Goal: Task Accomplishment & Management: Manage account settings

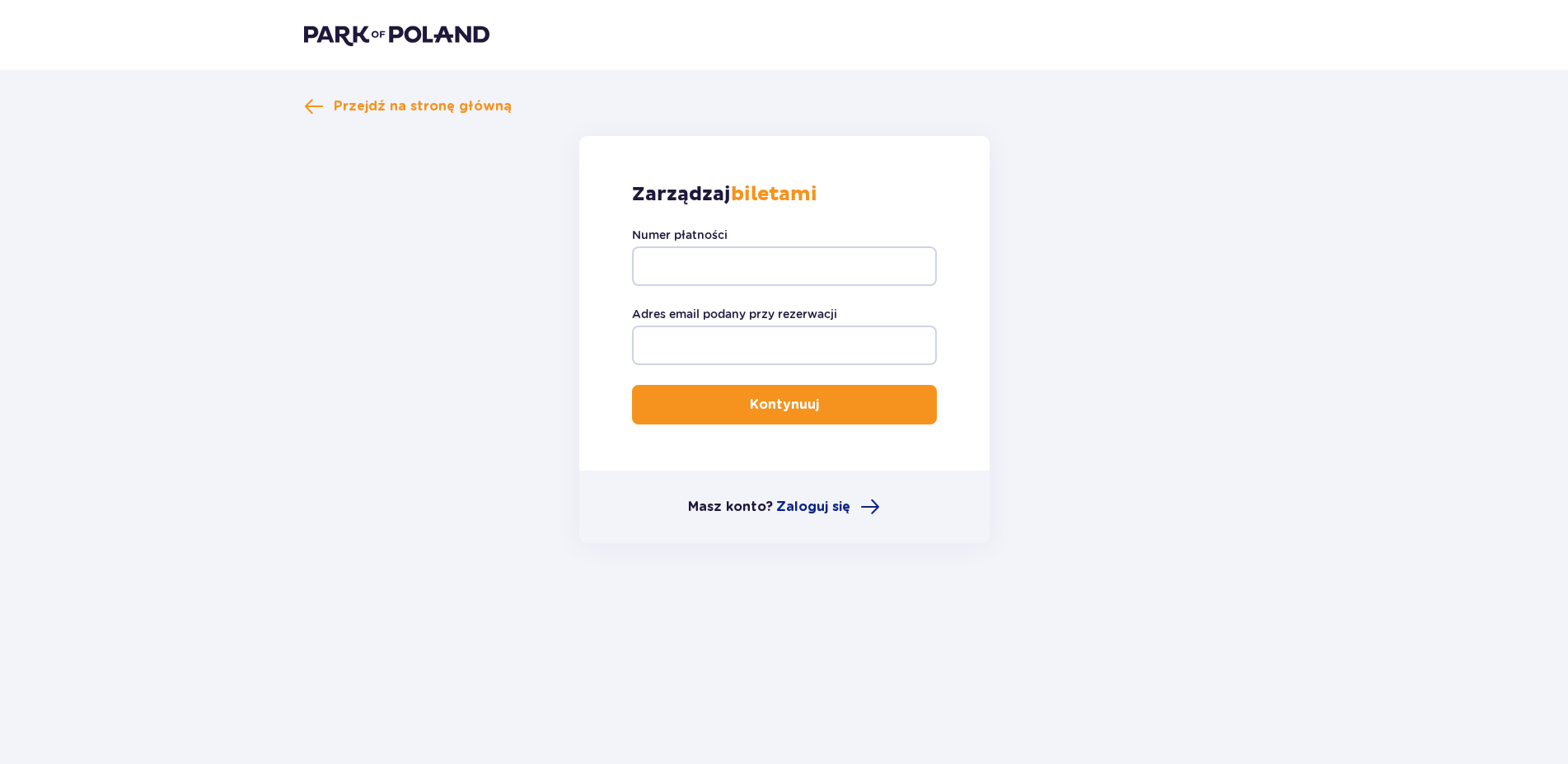
click at [693, 245] on div "Numer płatności" at bounding box center [784, 256] width 305 height 60
click at [693, 258] on input "Numer płatności" at bounding box center [784, 266] width 305 height 40
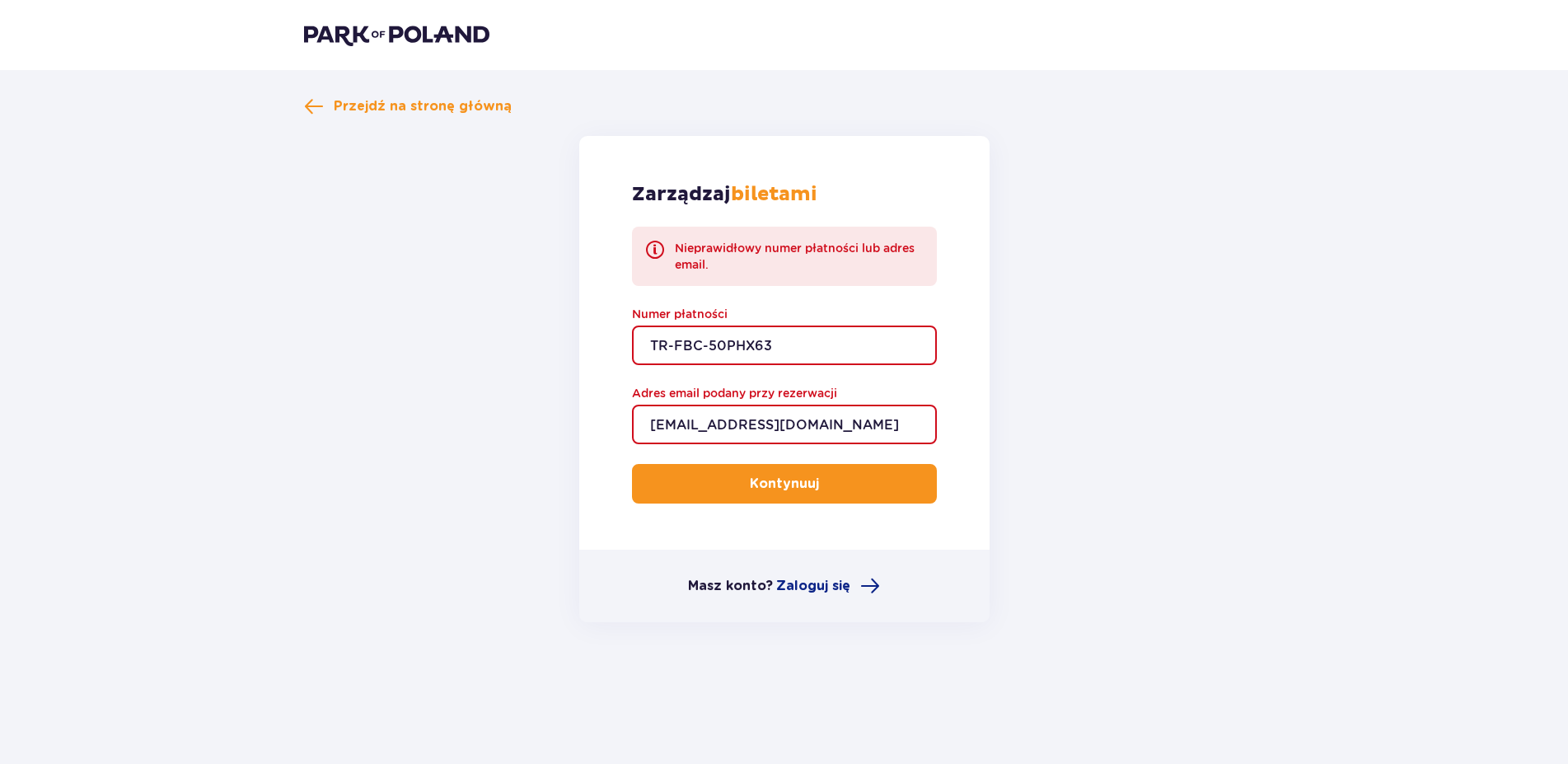
drag, startPoint x: 810, startPoint y: 348, endPoint x: 201, endPoint y: 354, distance: 609.0
click at [632, 354] on input "TR-FBC-50PHX63" at bounding box center [784, 345] width 305 height 40
click at [757, 333] on input "TR-FBC-50PHX63" at bounding box center [784, 345] width 305 height 40
drag, startPoint x: 791, startPoint y: 344, endPoint x: 253, endPoint y: 369, distance: 538.6
click at [632, 365] on input "TR-FBC-50PHX63" at bounding box center [784, 345] width 305 height 40
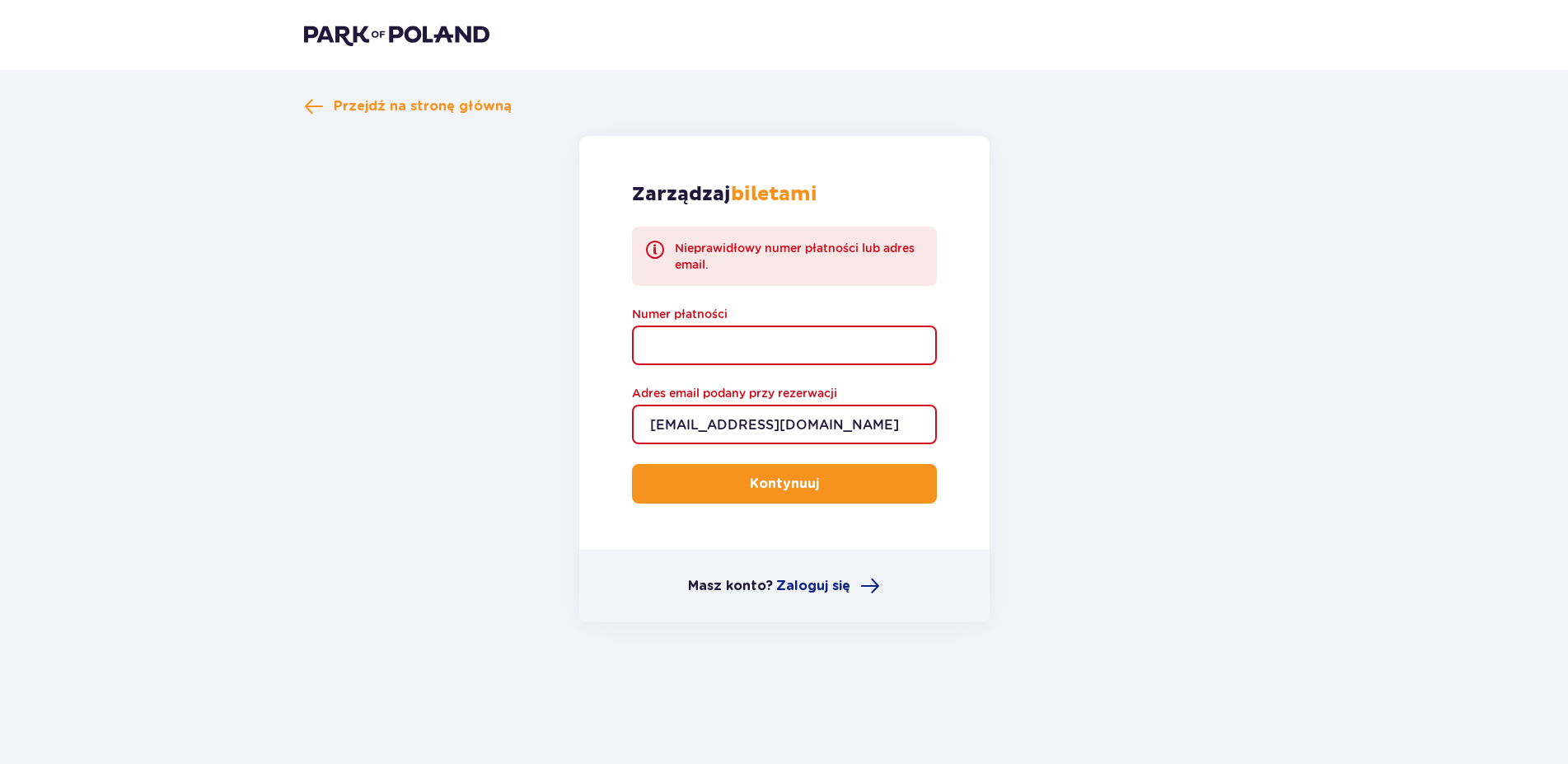
paste input "TR-FBC-0R19TV5"
type input "TR-FBC-0R19TV5"
click at [1050, 451] on form "Zarządzaj biletami Nieprawidłowy numer płatności lub adres email. Numer płatnoś…" at bounding box center [784, 379] width 961 height 486
click at [798, 488] on p "Kontynuuj" at bounding box center [784, 483] width 69 height 18
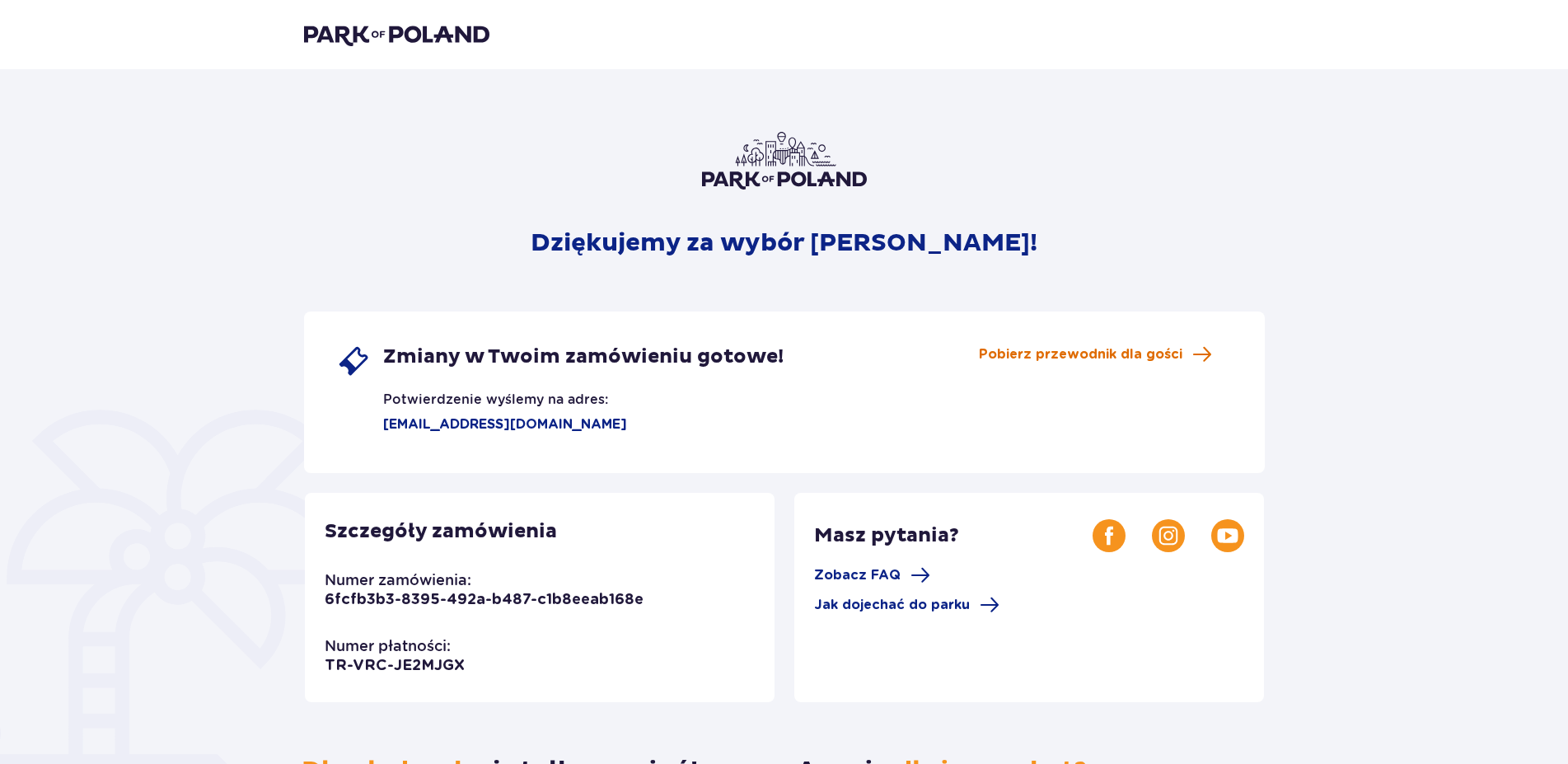
click at [1119, 355] on span "Pobierz przewodnik dla gości" at bounding box center [1080, 354] width 203 height 18
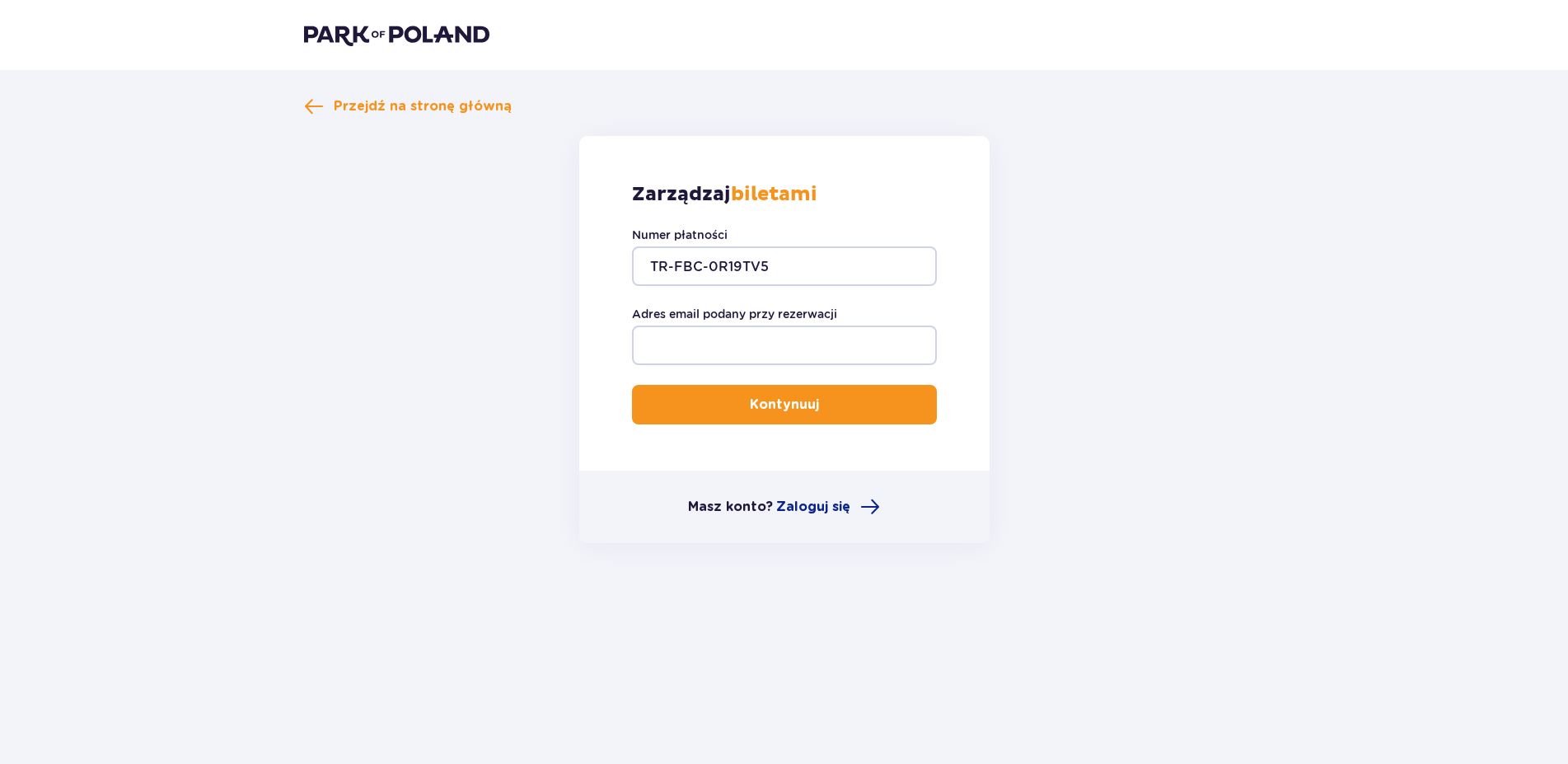
type input "TR-FBC-0R19TV5"
click at [776, 338] on input "Adres email podany przy rezerwacji" at bounding box center [784, 345] width 305 height 40
type input "[EMAIL_ADDRESS][DOMAIN_NAME]"
click at [760, 401] on p "Kontynuuj" at bounding box center [784, 404] width 69 height 18
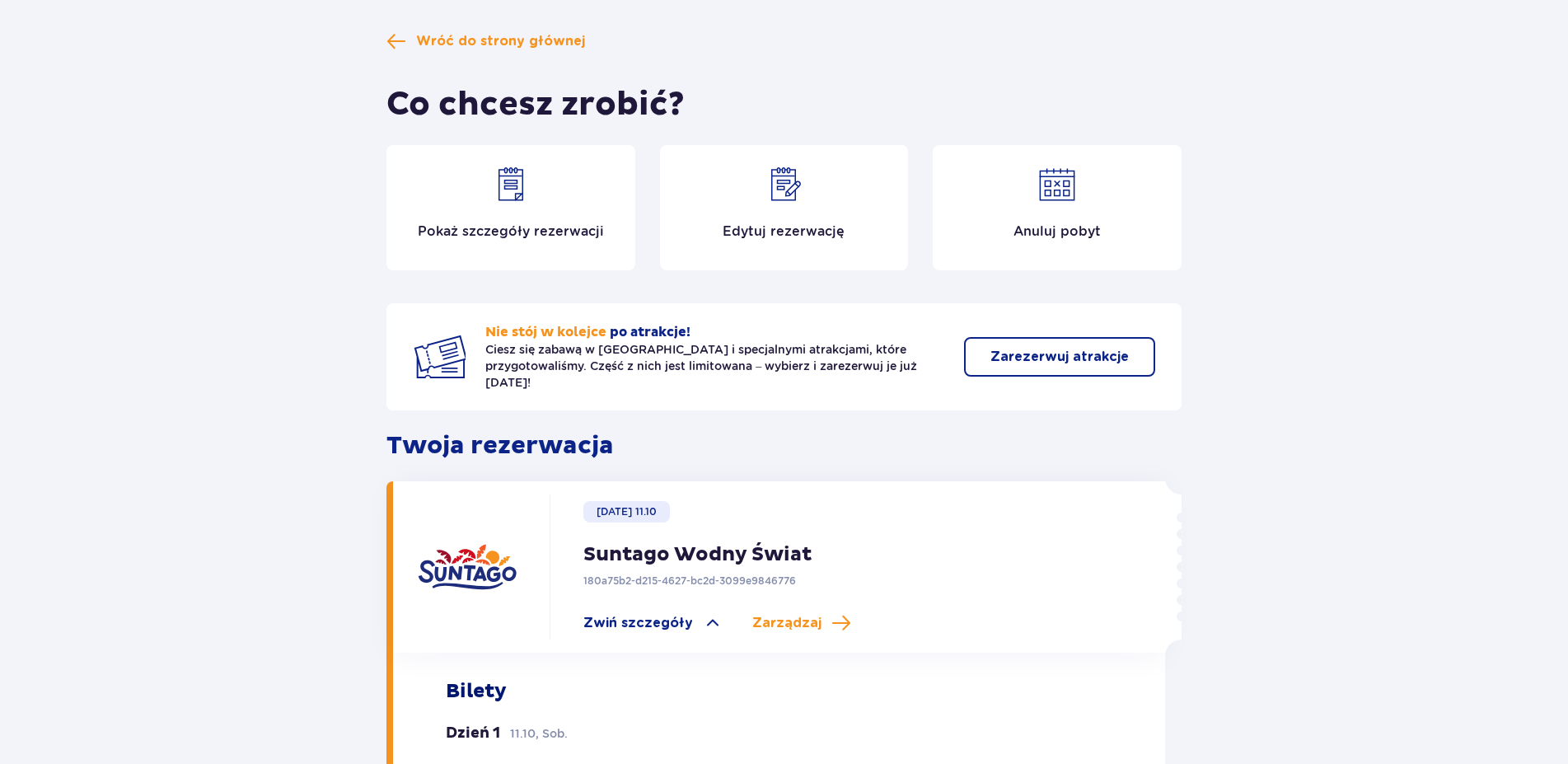
scroll to position [84, 0]
click at [802, 196] on img at bounding box center [784, 185] width 40 height 40
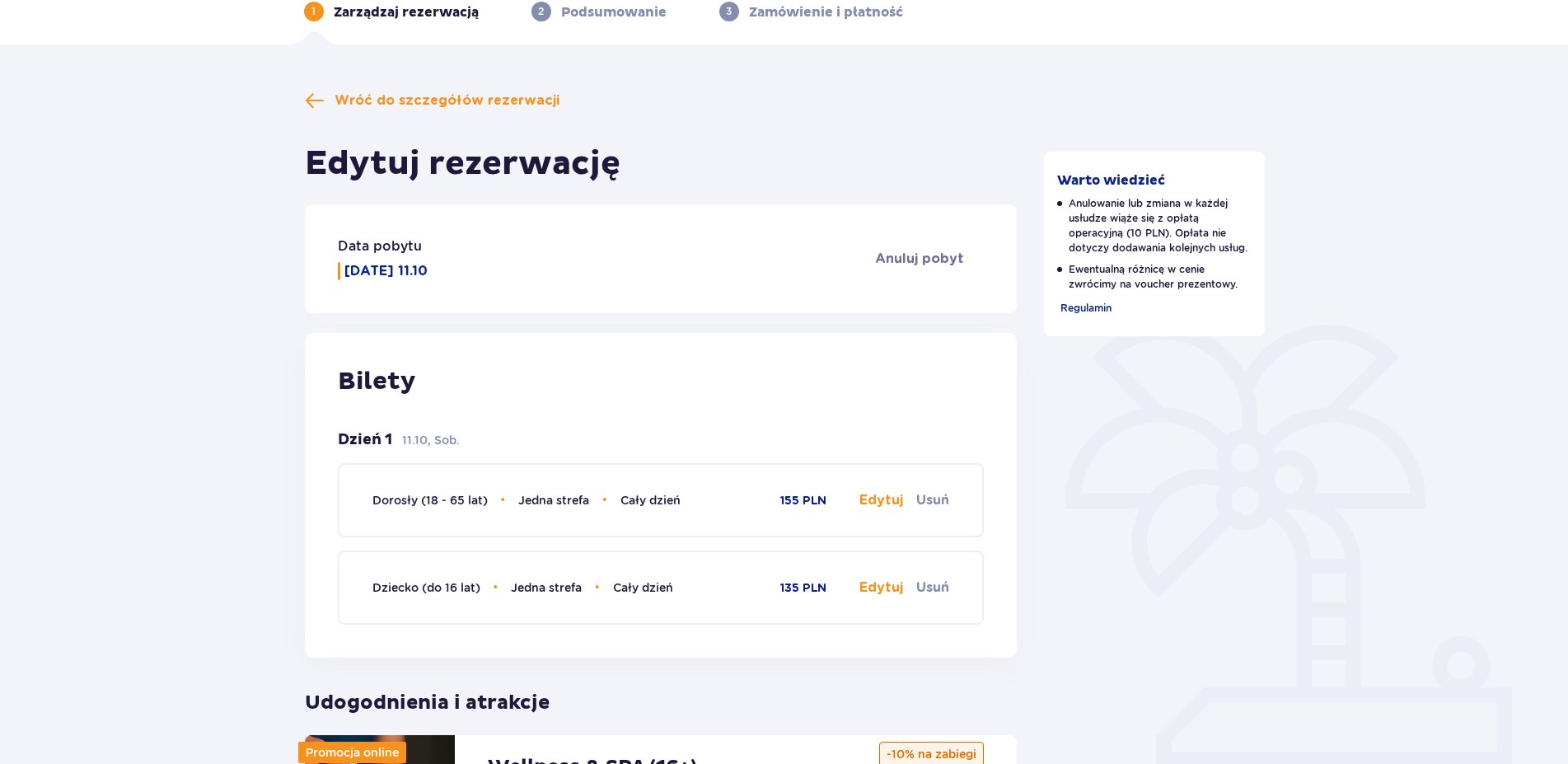
click at [879, 497] on button "Edytuj" at bounding box center [881, 500] width 43 height 18
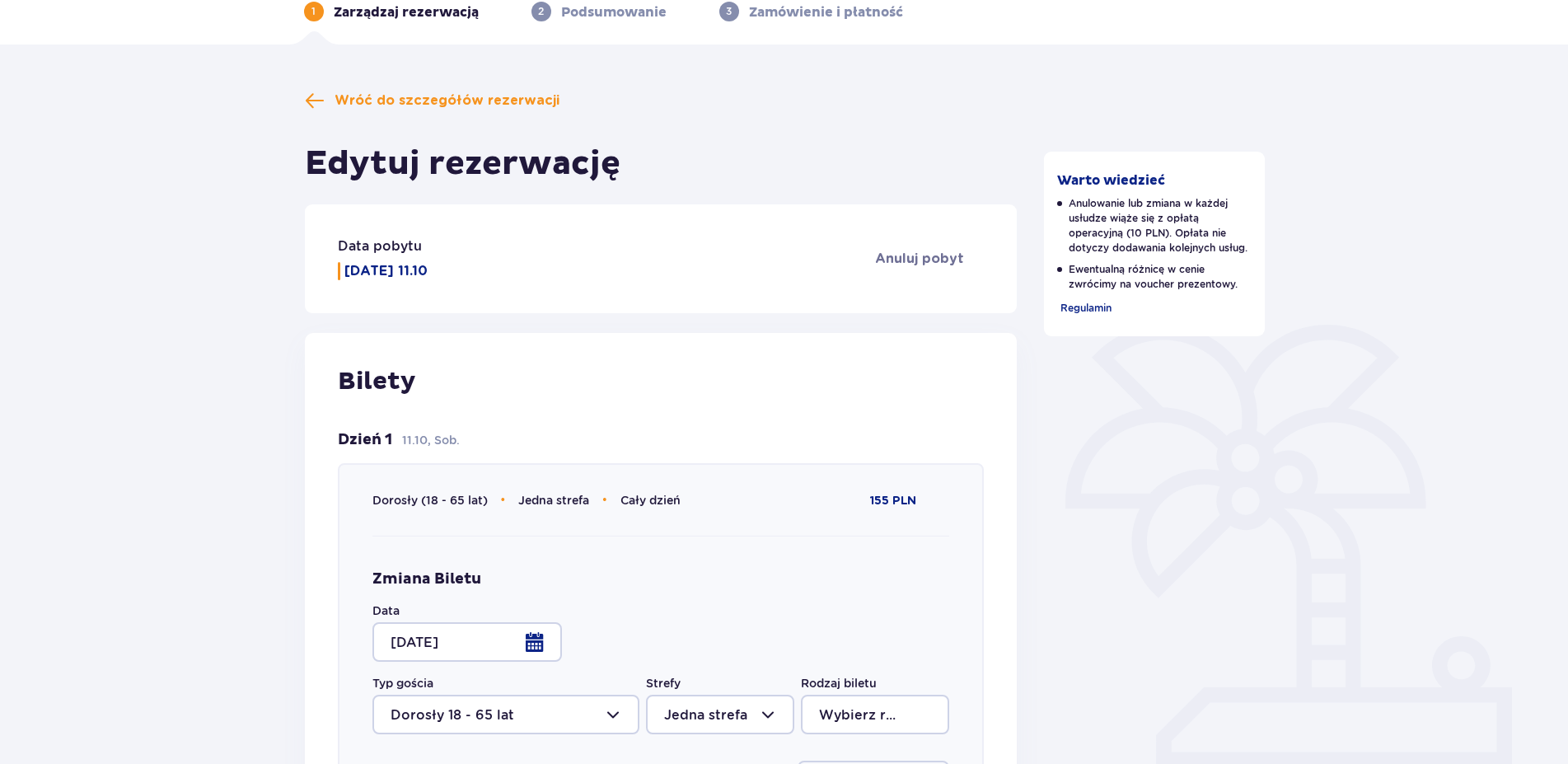
type input "Cały dzień"
click at [526, 642] on div at bounding box center [466, 641] width 190 height 40
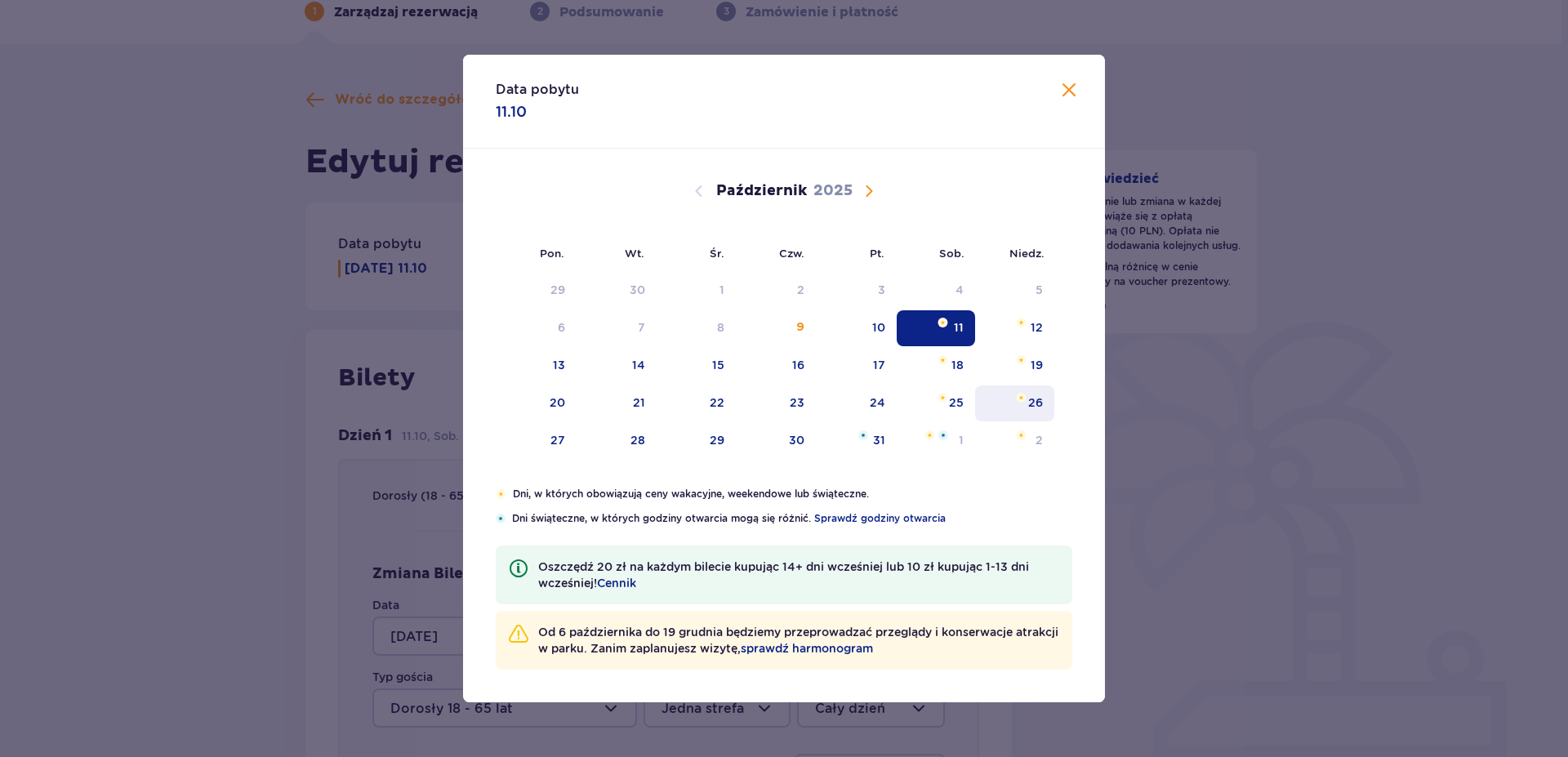
click at [1032, 403] on div "26" at bounding box center [1034, 402] width 14 height 16
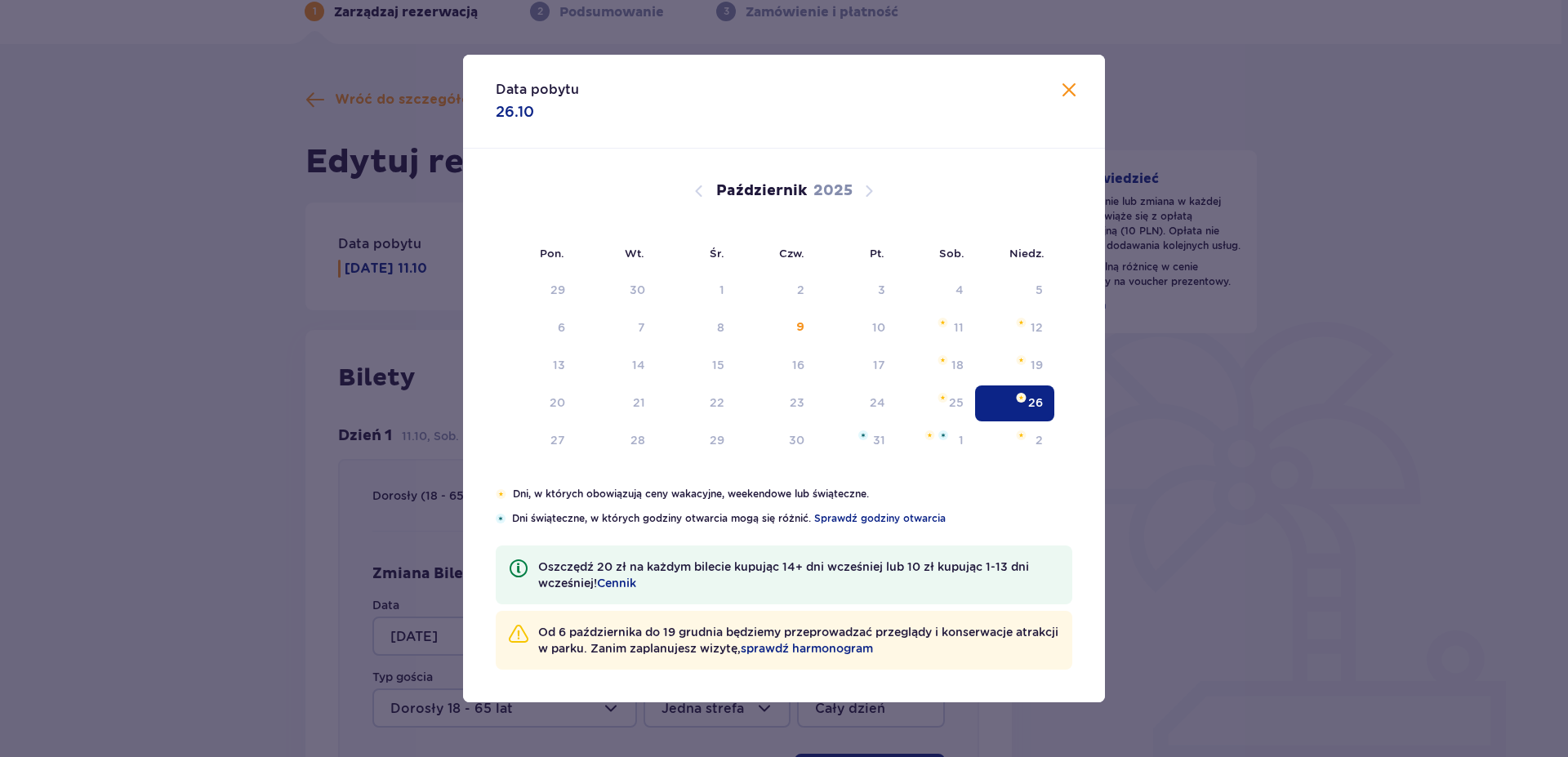
type input "26.10.25"
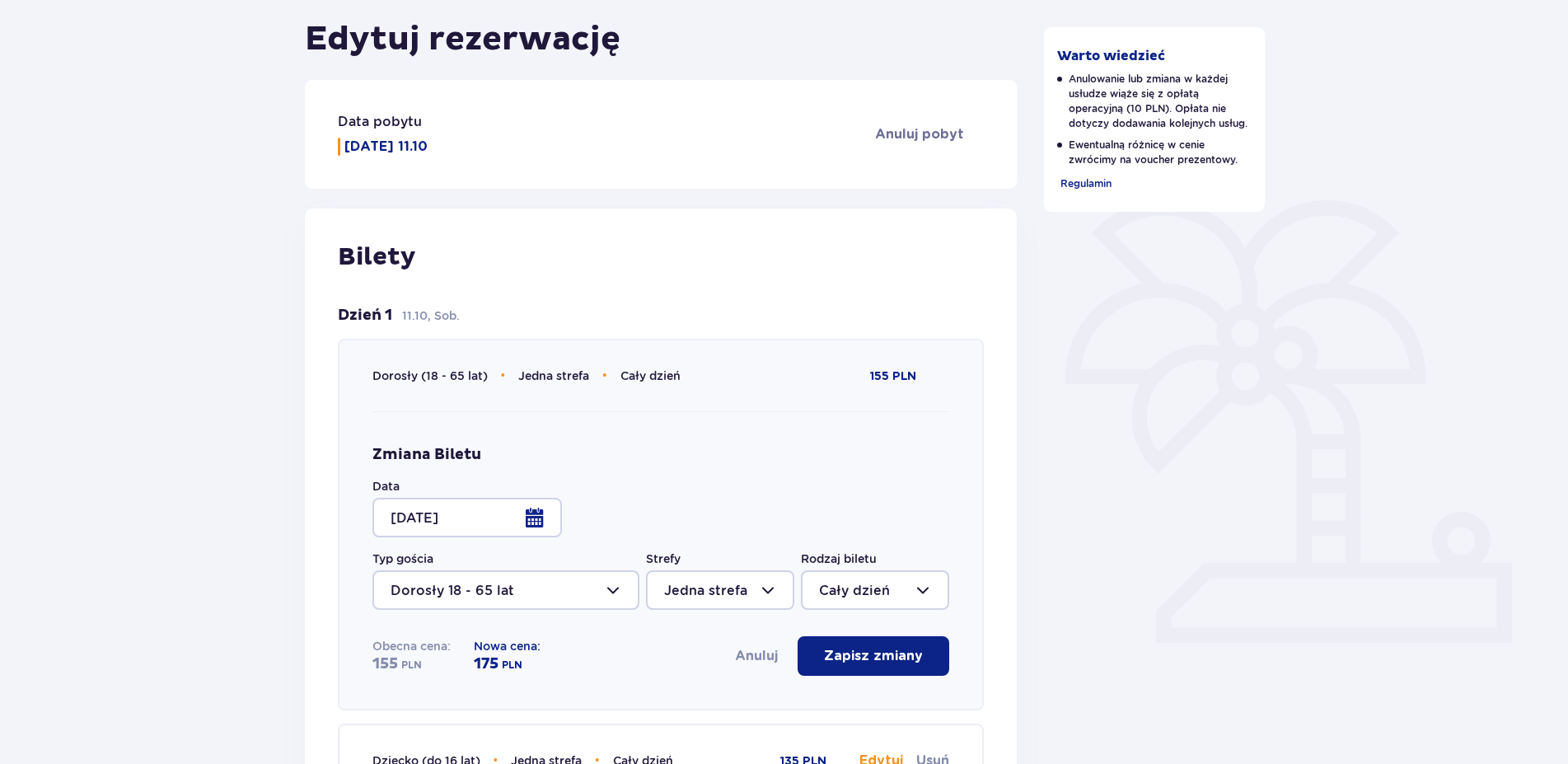
scroll to position [252, 0]
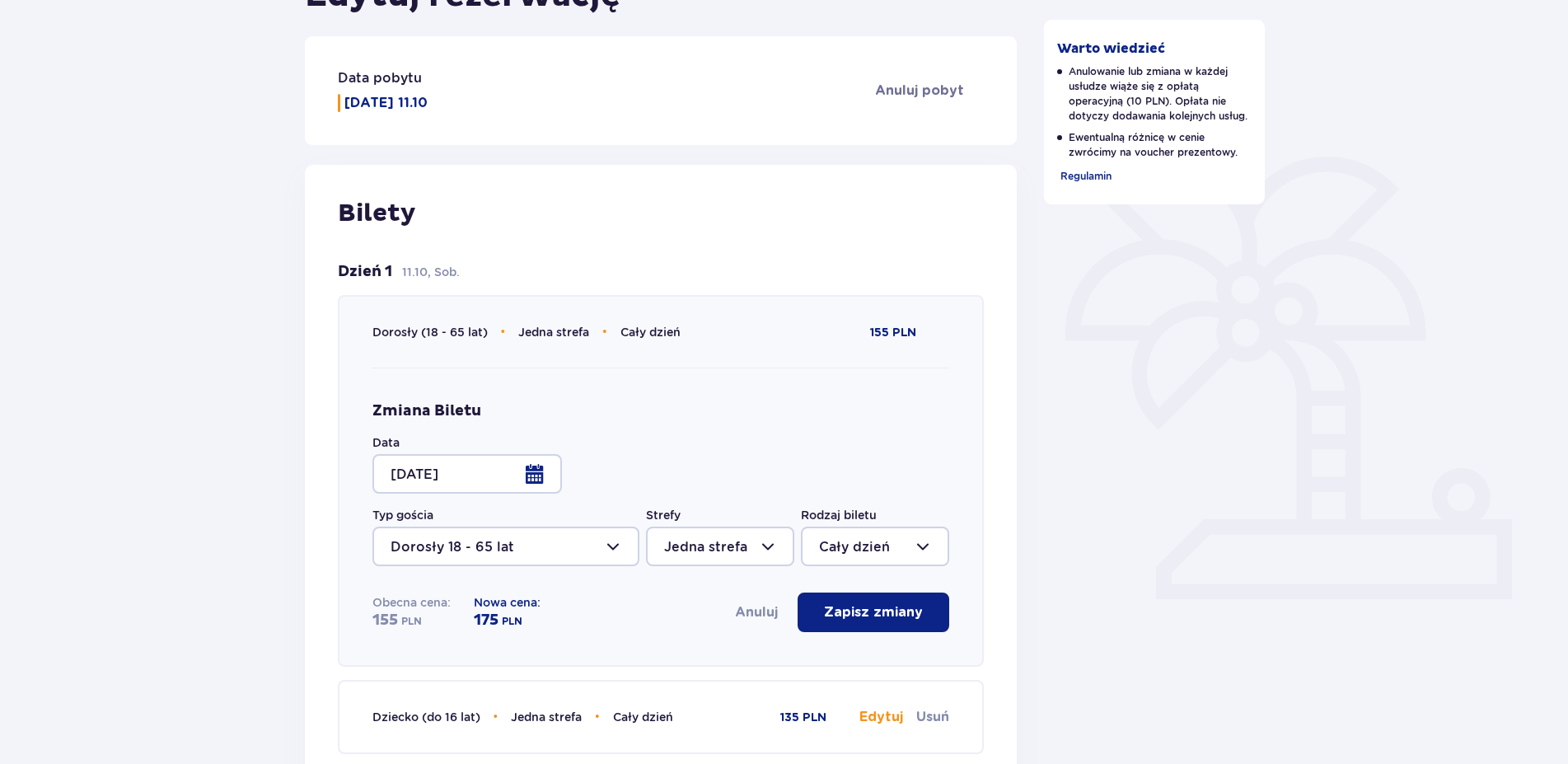
click at [869, 607] on p "Zapisz zmiany" at bounding box center [873, 612] width 99 height 18
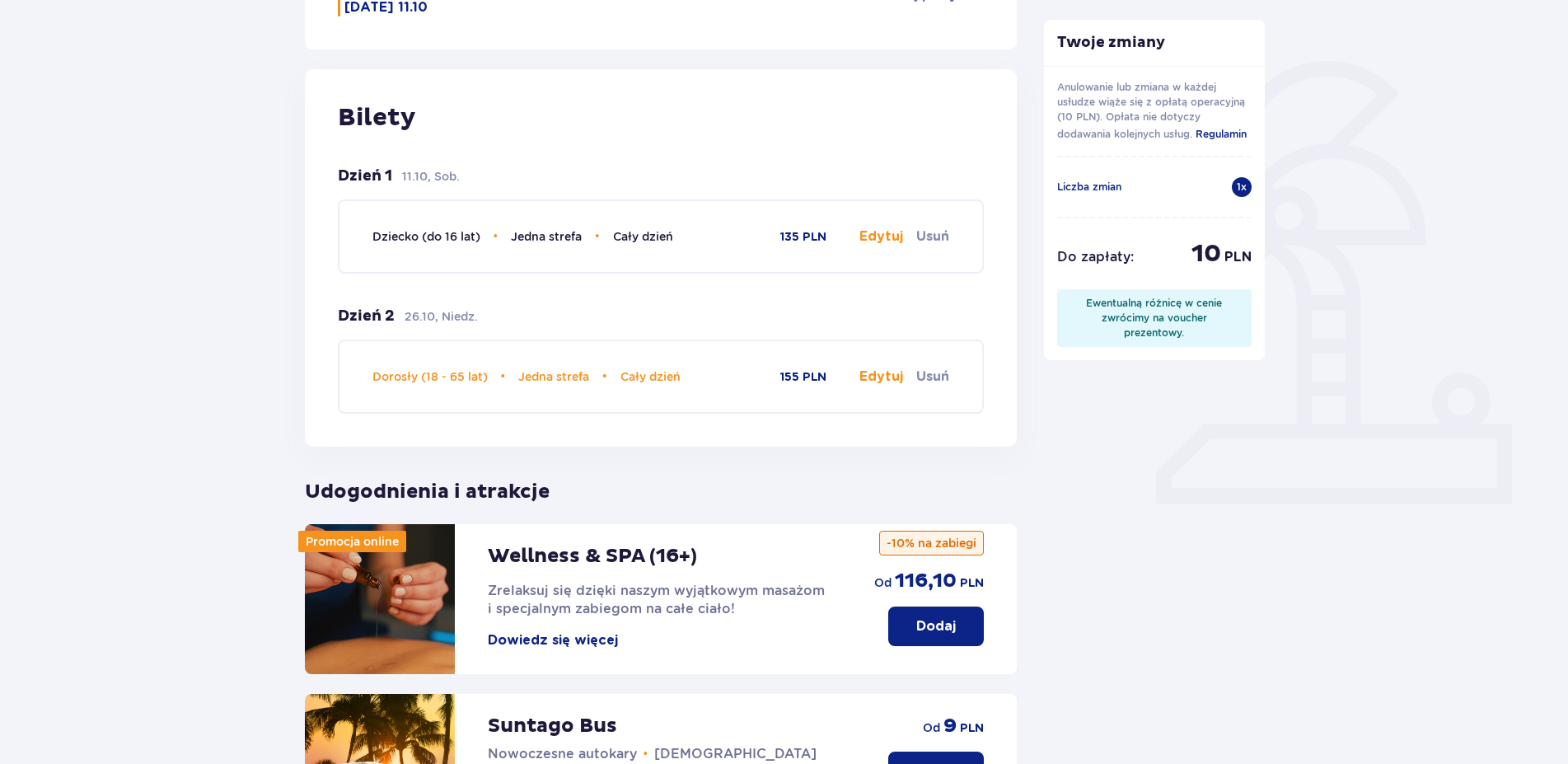
scroll to position [420, 0]
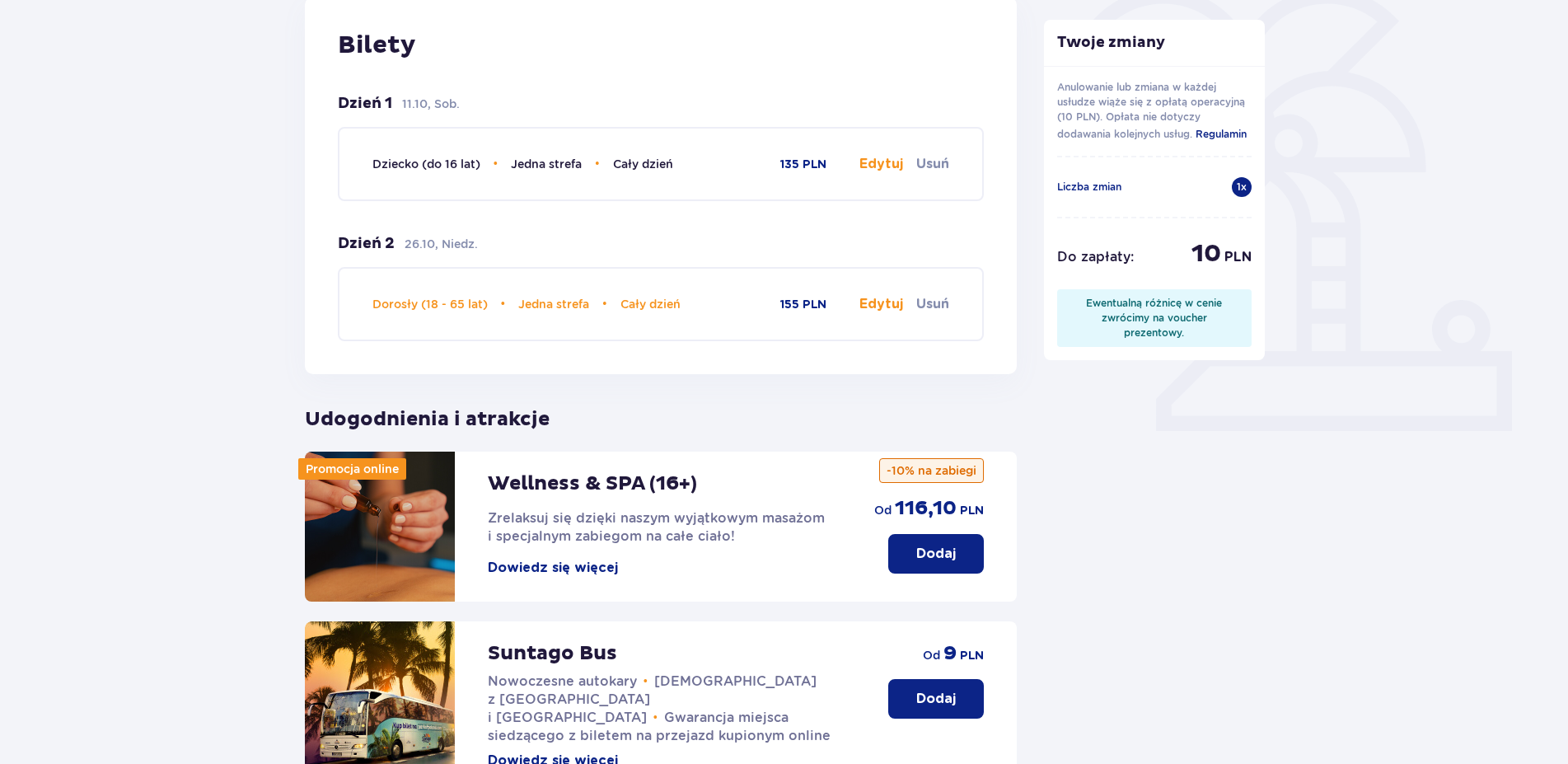
click at [885, 161] on button "Edytuj" at bounding box center [881, 164] width 43 height 18
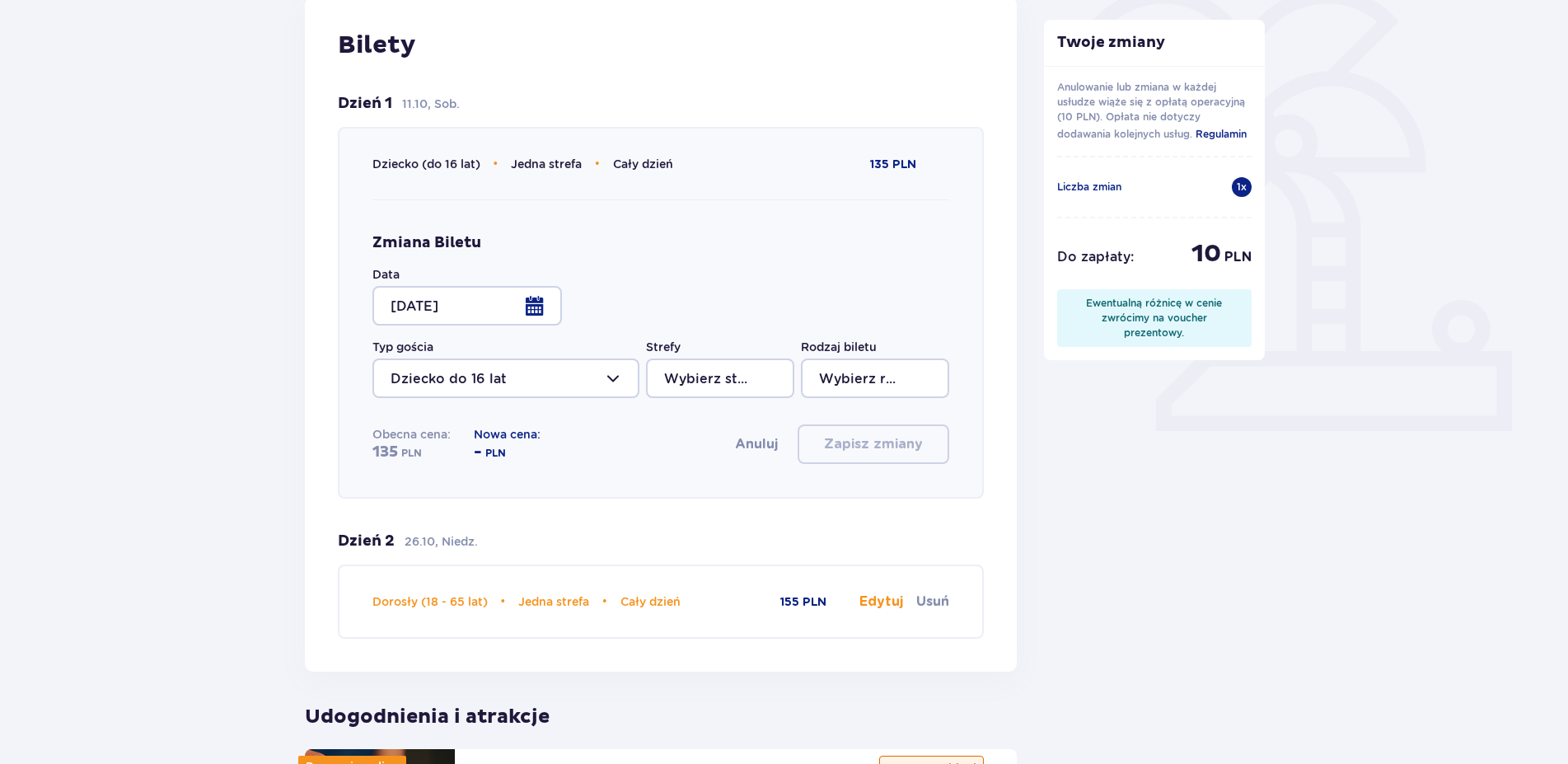
type input "Jedna strefa"
type input "Cały dzień"
click at [530, 299] on div at bounding box center [466, 305] width 190 height 40
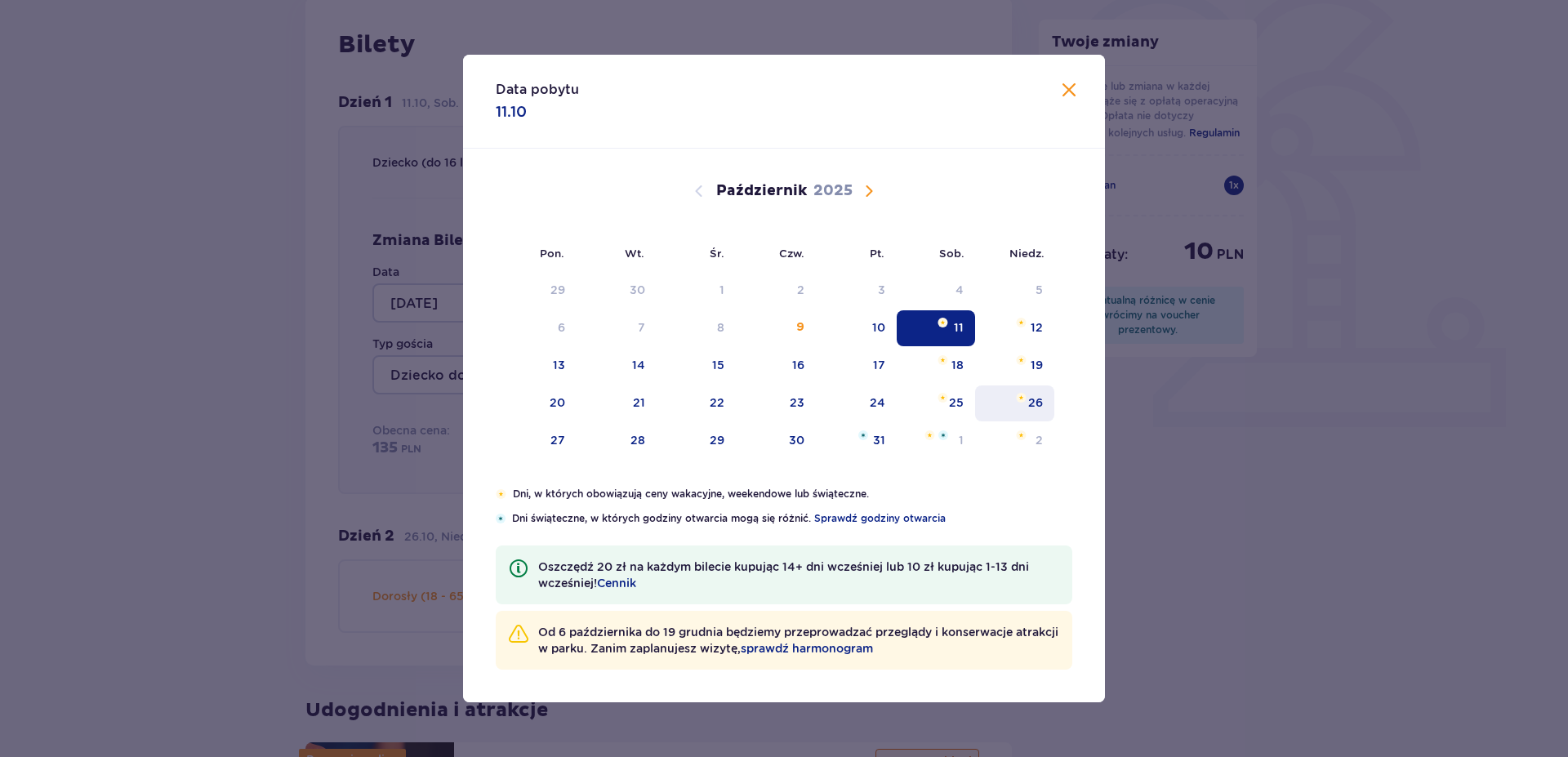
click at [1025, 403] on div "26" at bounding box center [1014, 404] width 79 height 36
type input "26.10.25"
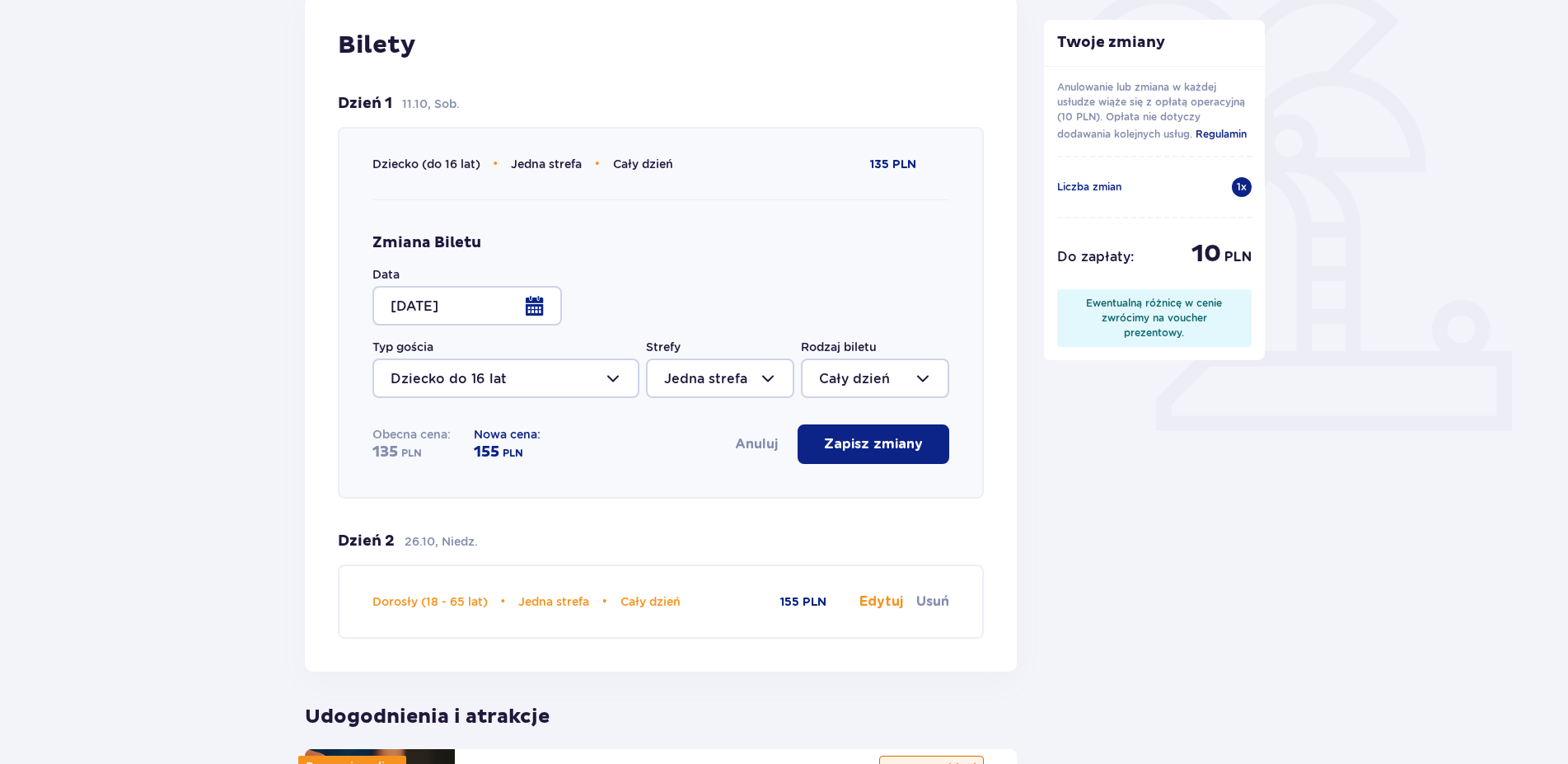
click at [908, 438] on p "Zapisz zmiany" at bounding box center [873, 443] width 99 height 18
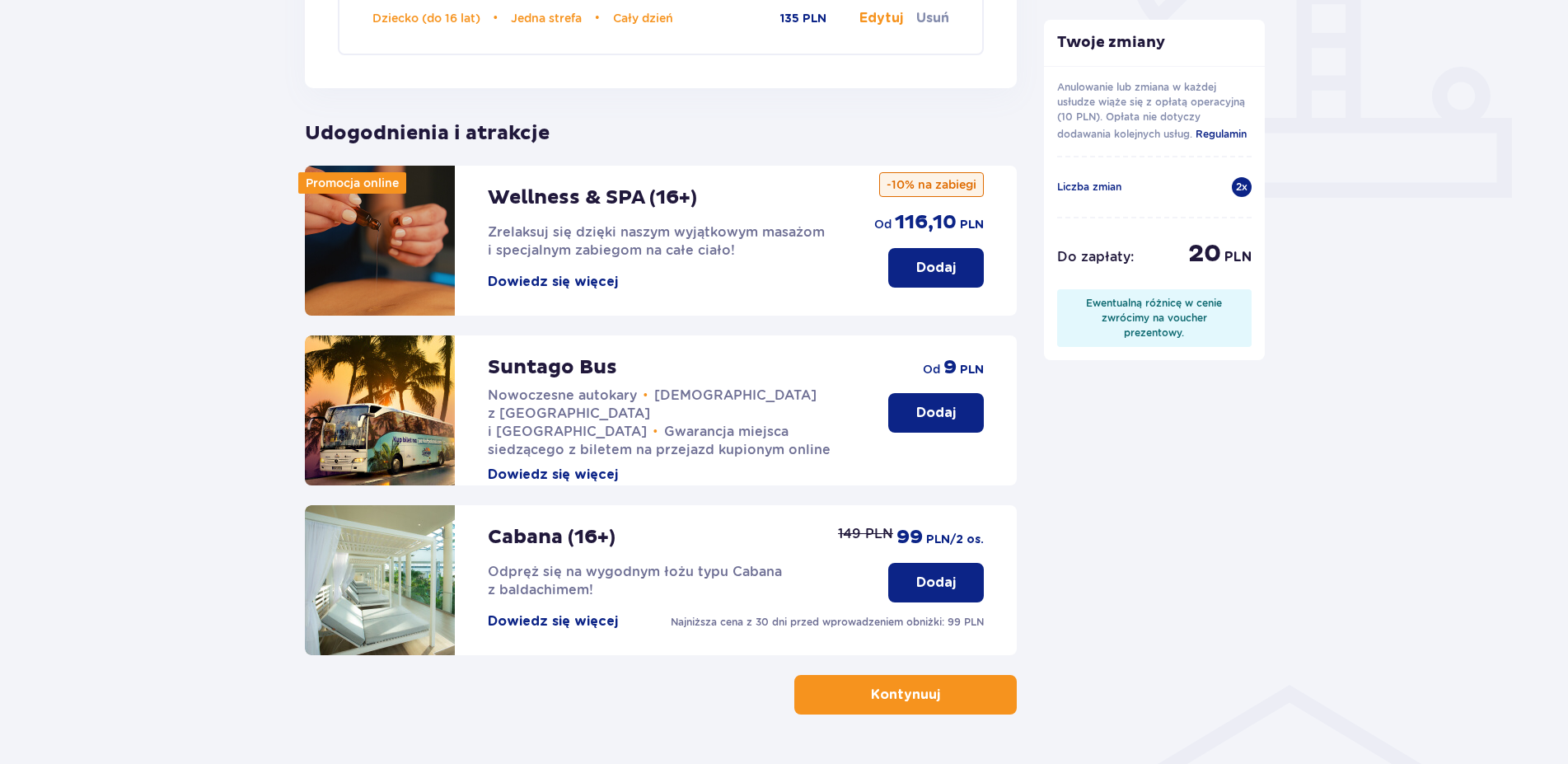
scroll to position [703, 0]
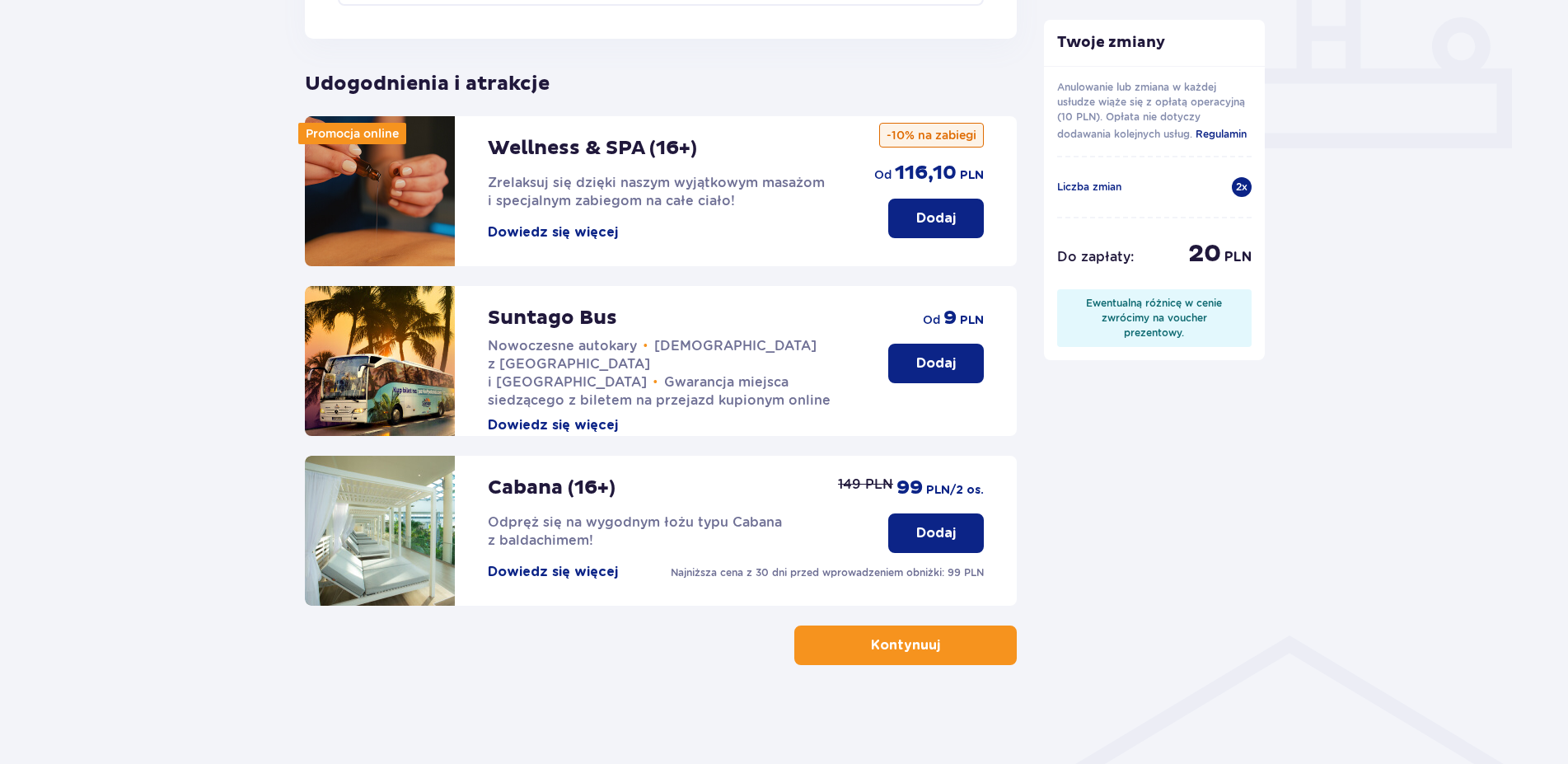
click at [915, 656] on button "Kontynuuj" at bounding box center [905, 645] width 223 height 40
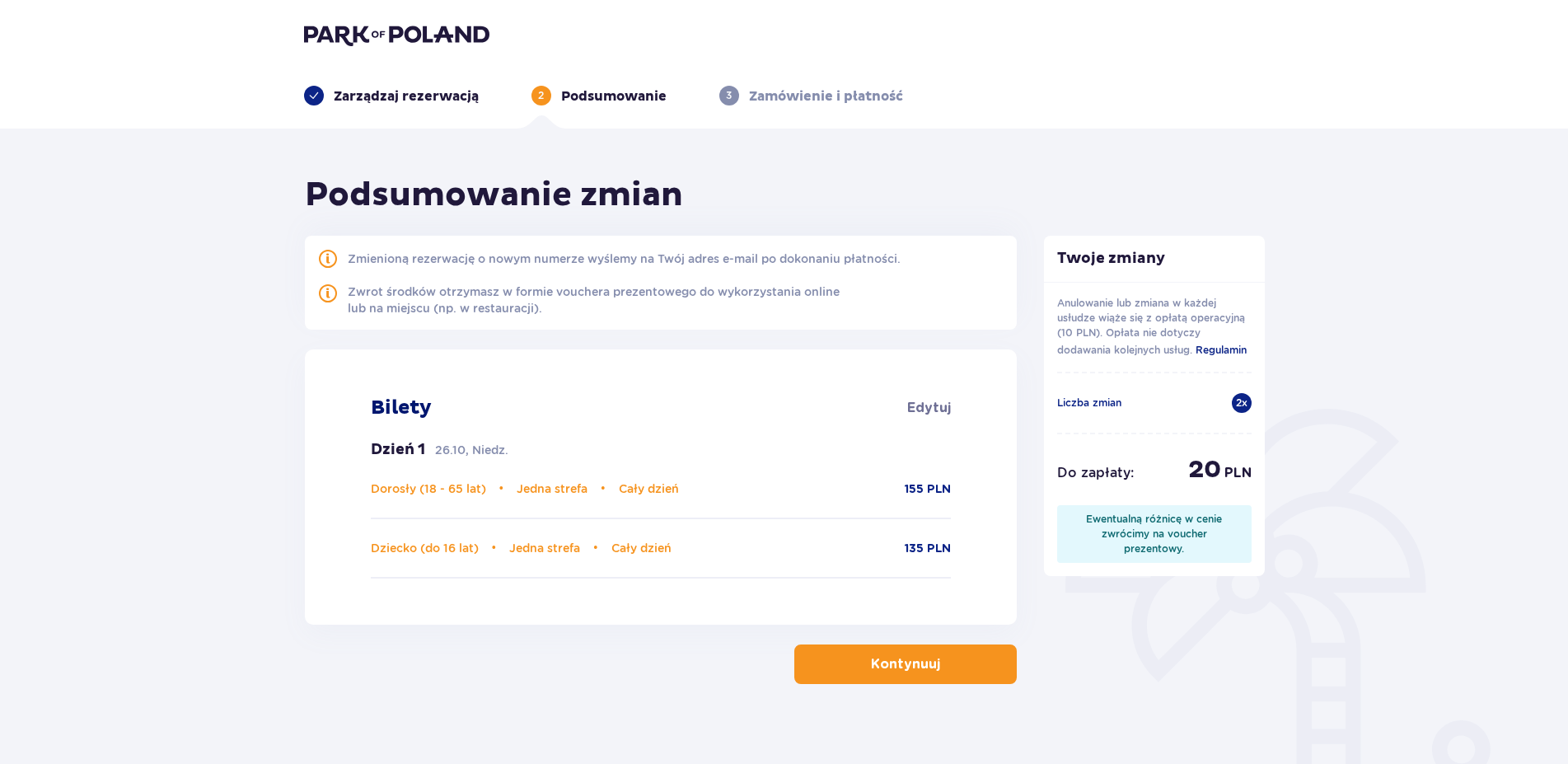
click at [907, 671] on p "Kontynuuj" at bounding box center [906, 664] width 69 height 18
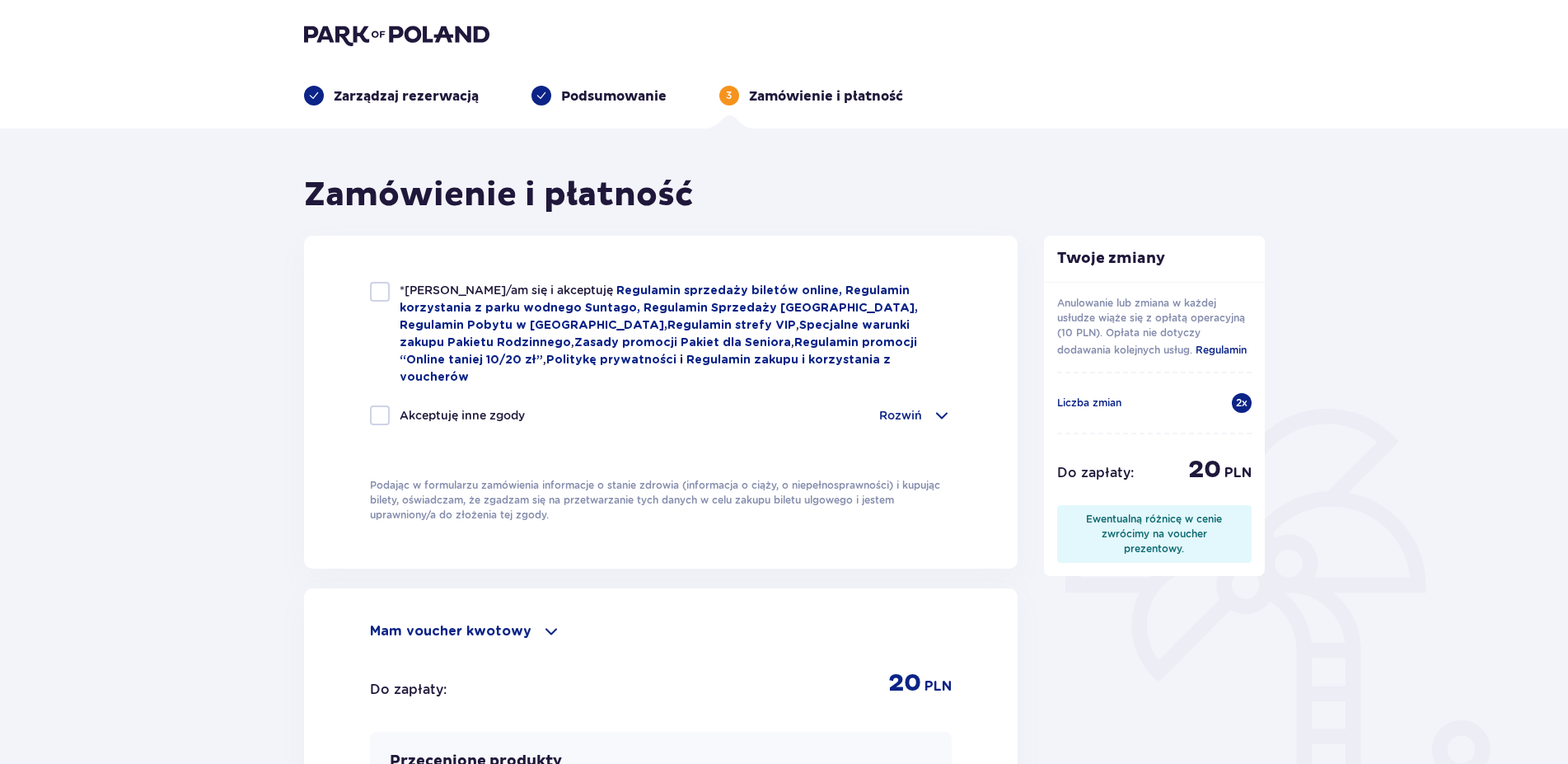
click at [380, 288] on div at bounding box center [380, 291] width 20 height 20
checkbox input "true"
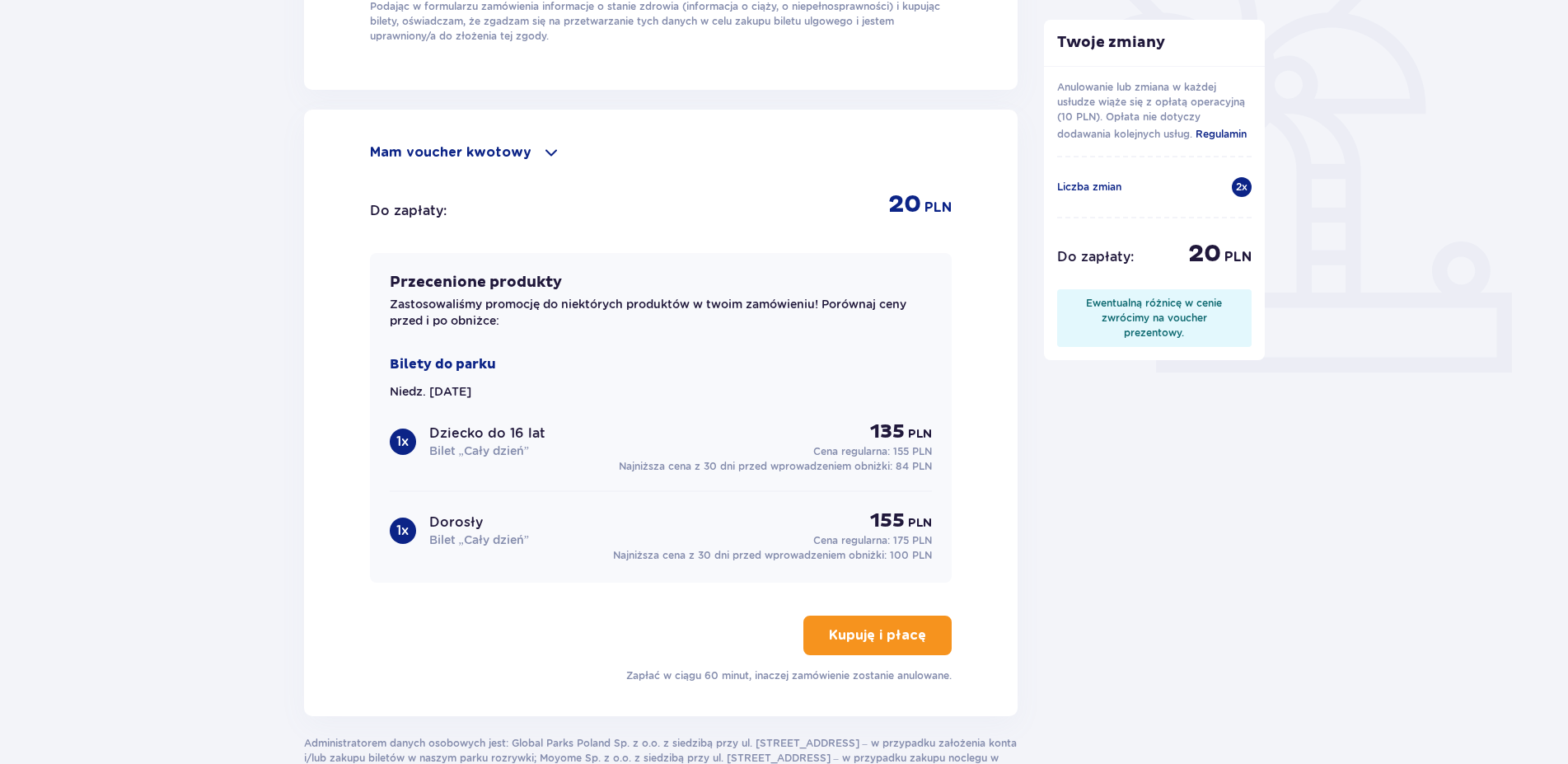
scroll to position [504, 0]
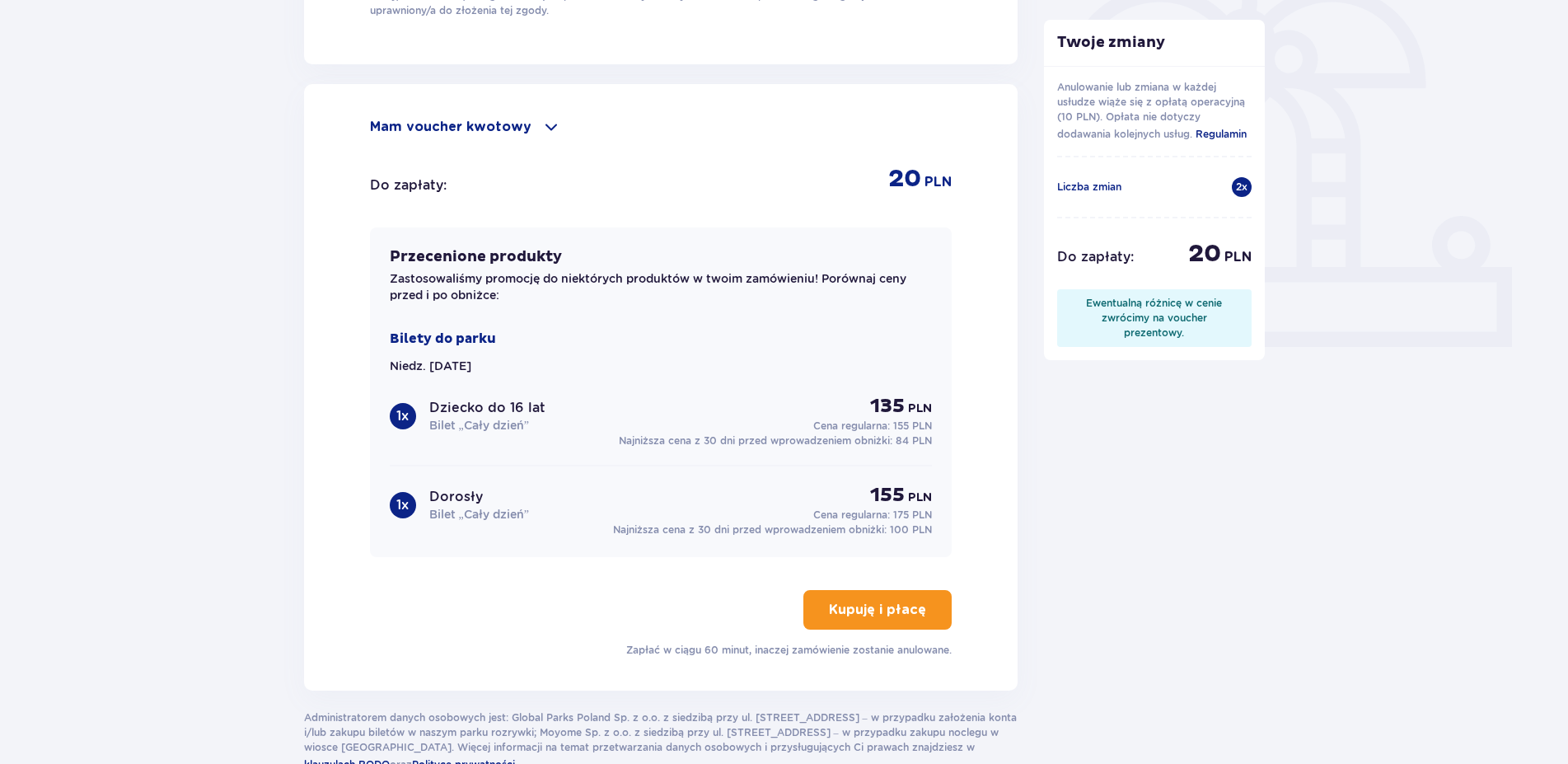
click at [861, 600] on p "Kupuję i płacę" at bounding box center [877, 609] width 97 height 18
